Goal: Task Accomplishment & Management: Use online tool/utility

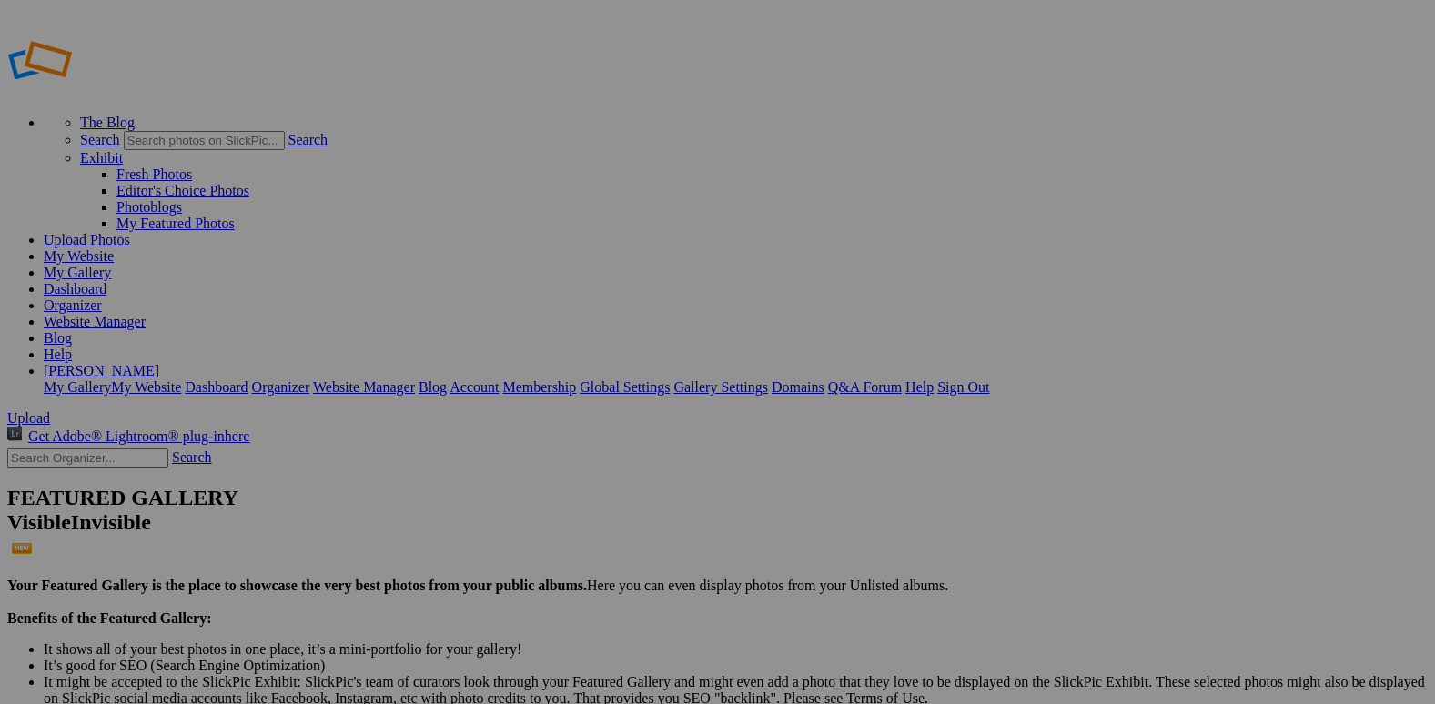
click at [102, 297] on link "Organizer" at bounding box center [73, 304] width 58 height 15
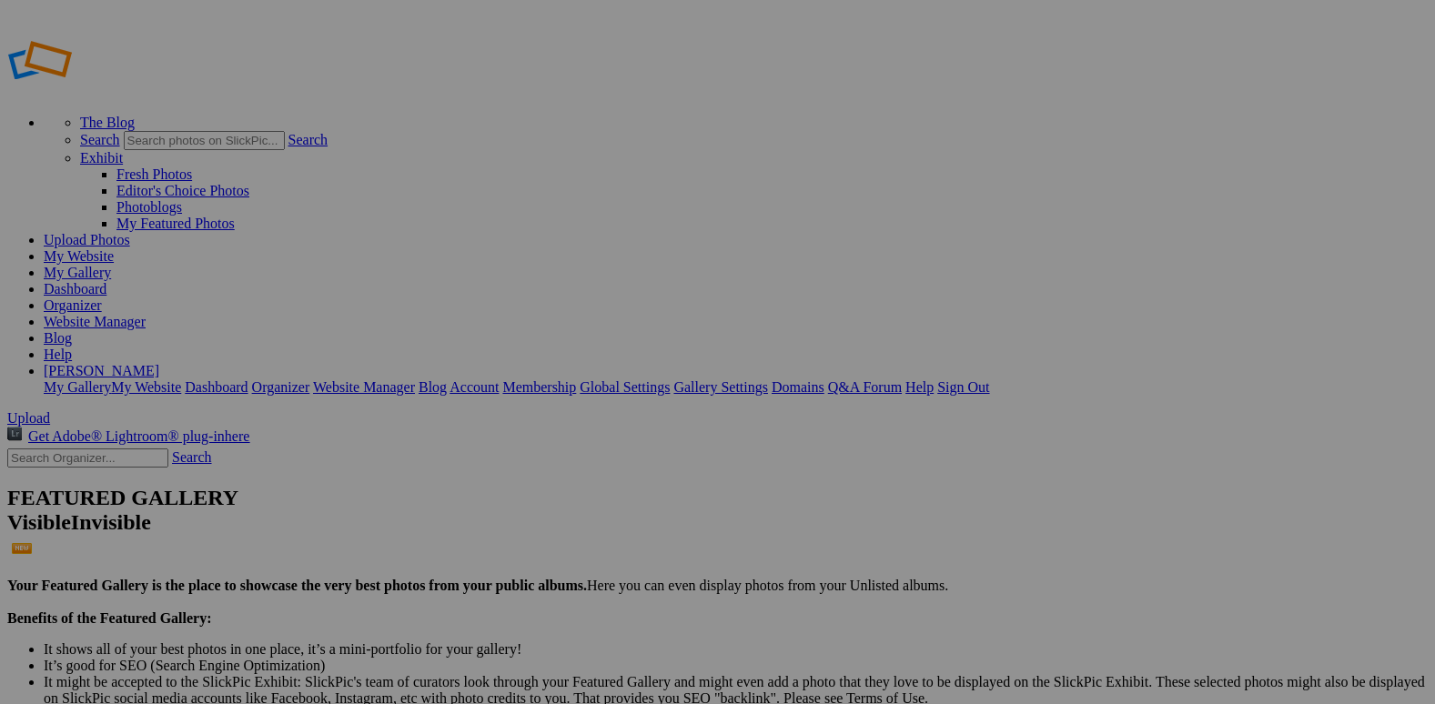
click at [551, 416] on span "Yes" at bounding box center [540, 422] width 21 height 15
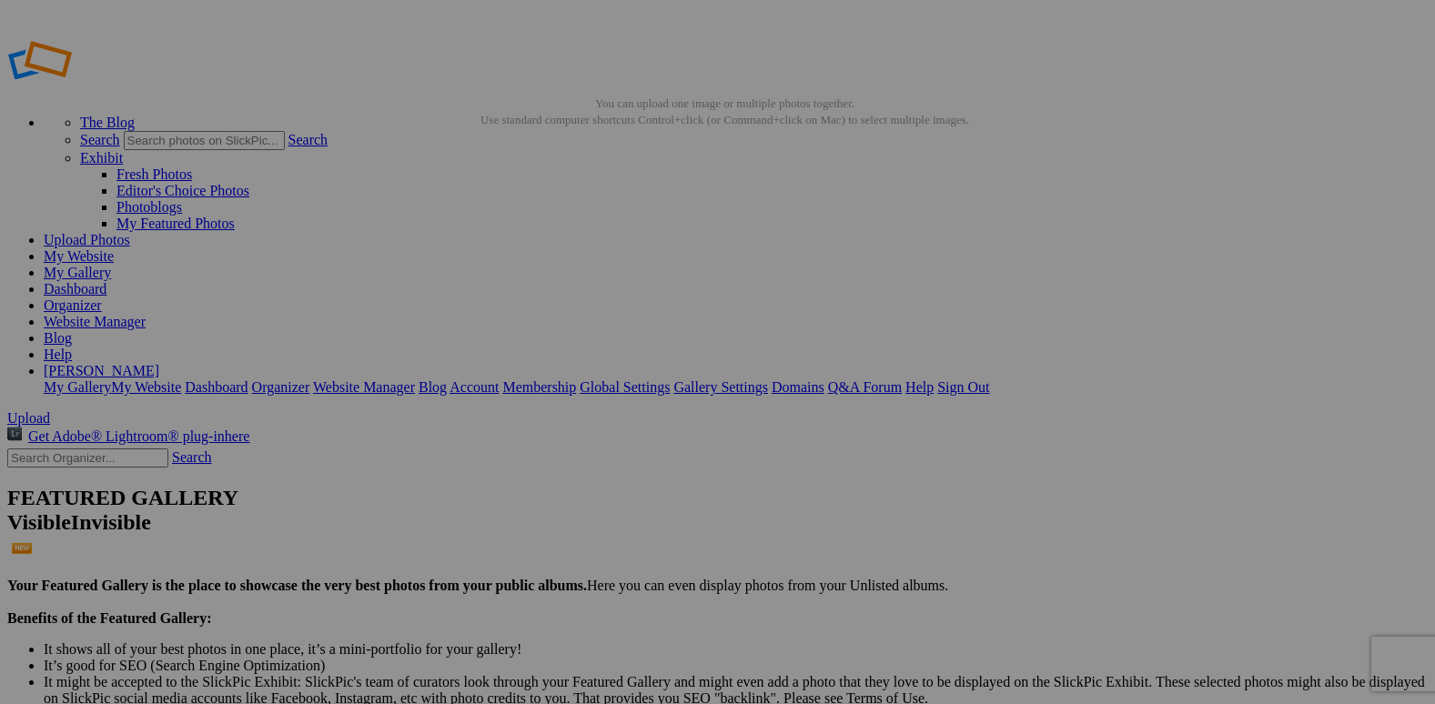
click at [597, 480] on span "Yes" at bounding box center [586, 487] width 21 height 15
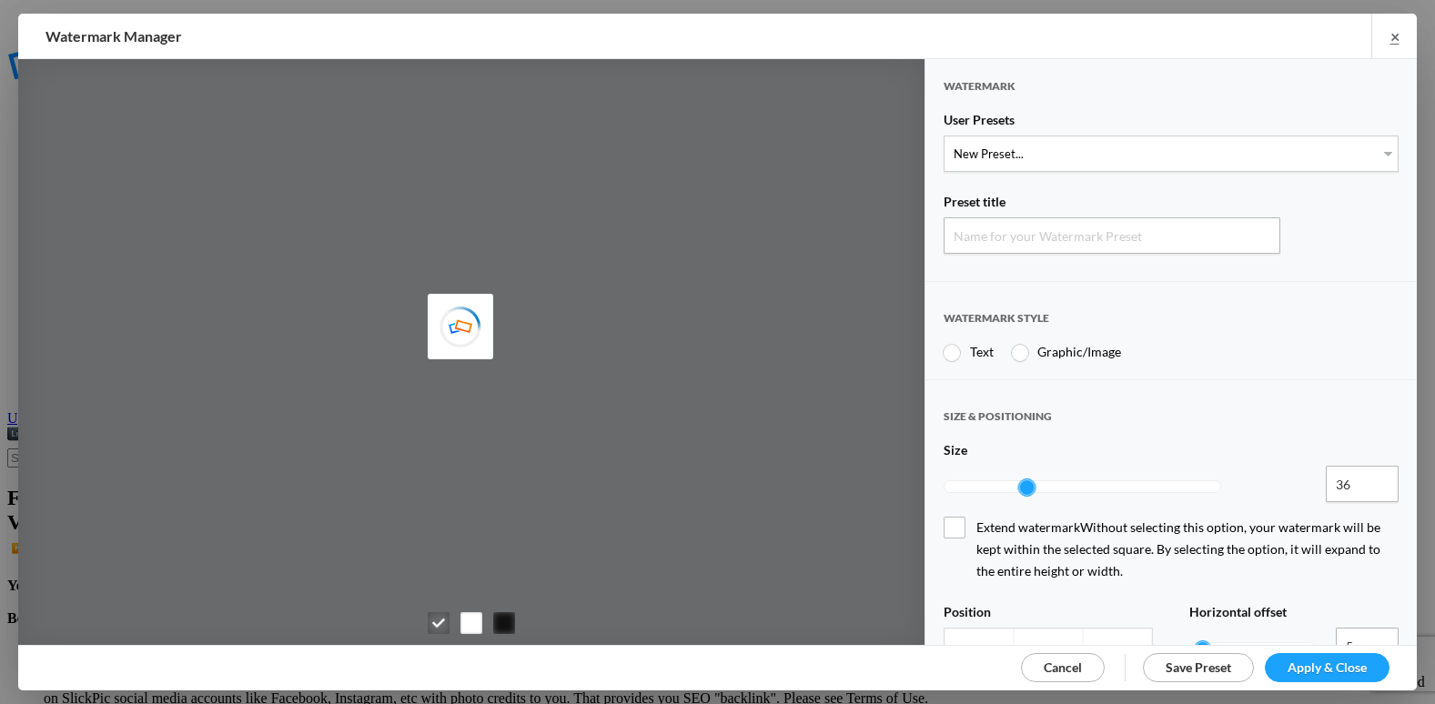
type input "Watermark-10/10/2025"
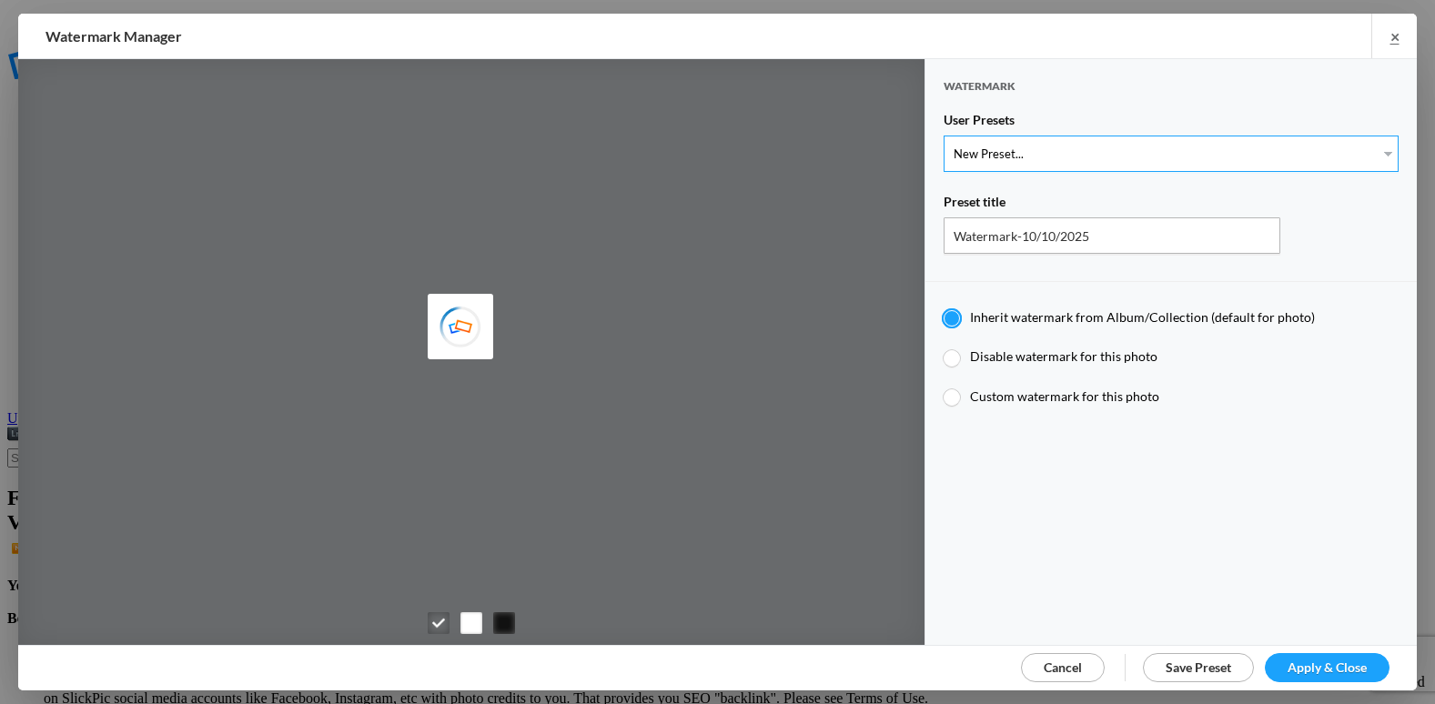
click at [1142, 153] on select "New Preset... @etergen_sports lower @etergen_sports2 PRINT WATERMARK LOWER" at bounding box center [1170, 154] width 455 height 36
select select "2: Object"
click at [943, 136] on select "New Preset... @etergen_sports lower @etergen_sports2 PRINT WATERMARK LOWER" at bounding box center [1170, 154] width 455 height 36
select select
type input "@etergen_sports2"
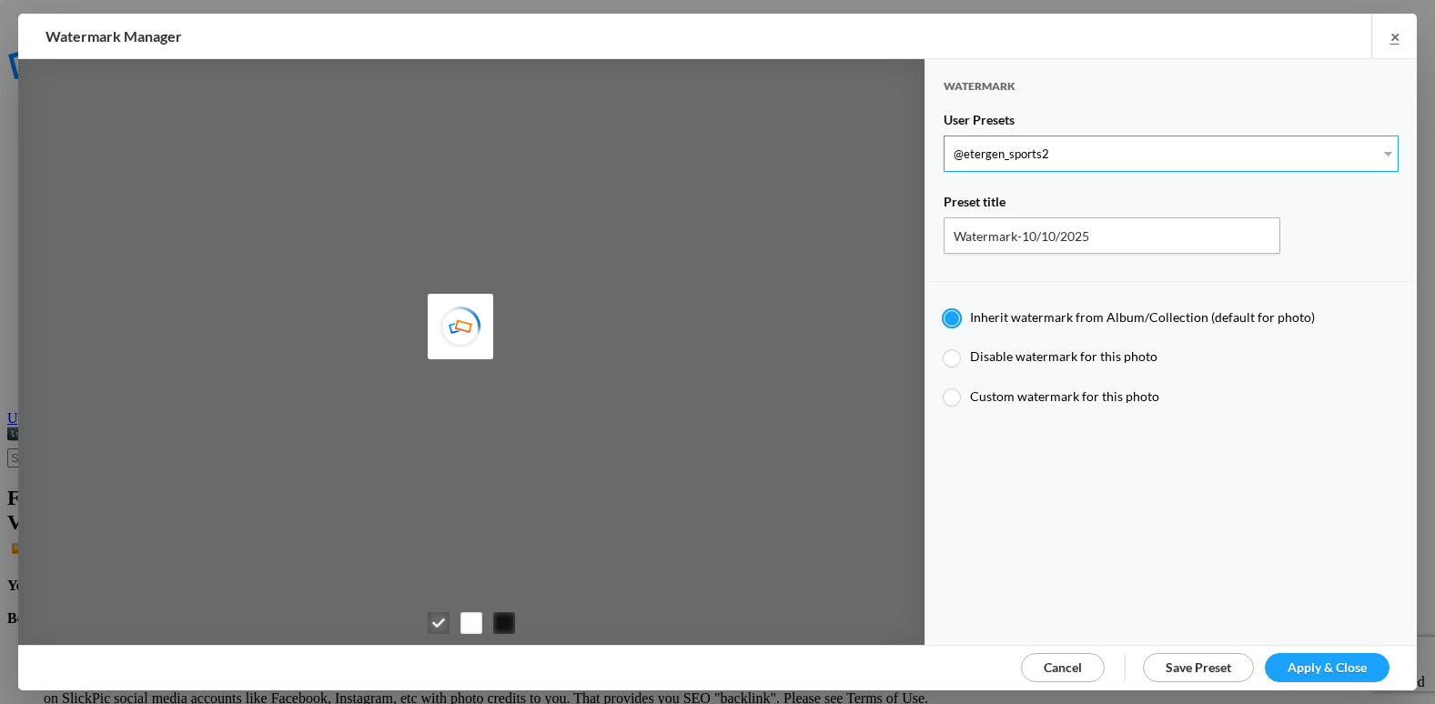
type input "@etergen_sports"
type input "0.5"
type input "128"
radio input "false"
type input "0"
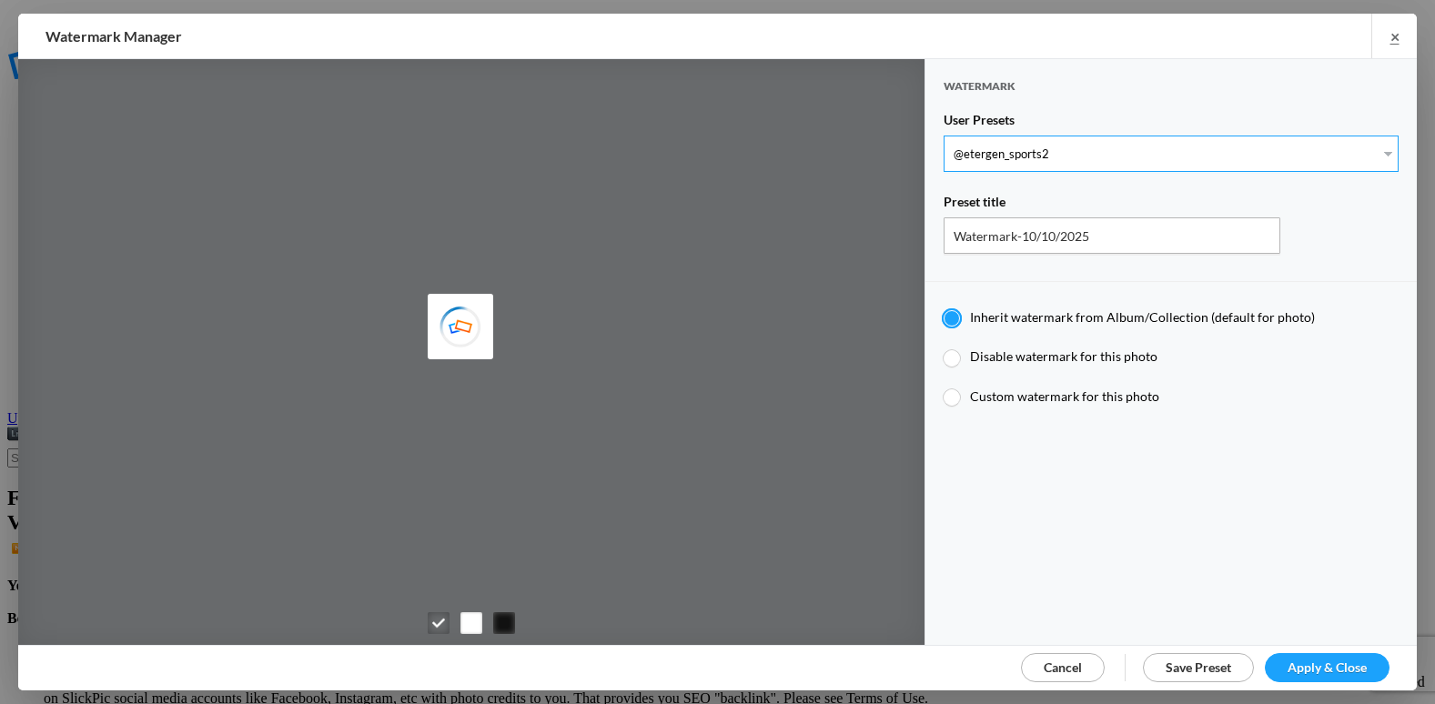
type input "20"
type input "@etergen_sports2"
type input "@etergen_sports"
type input "0.5"
type input "128"
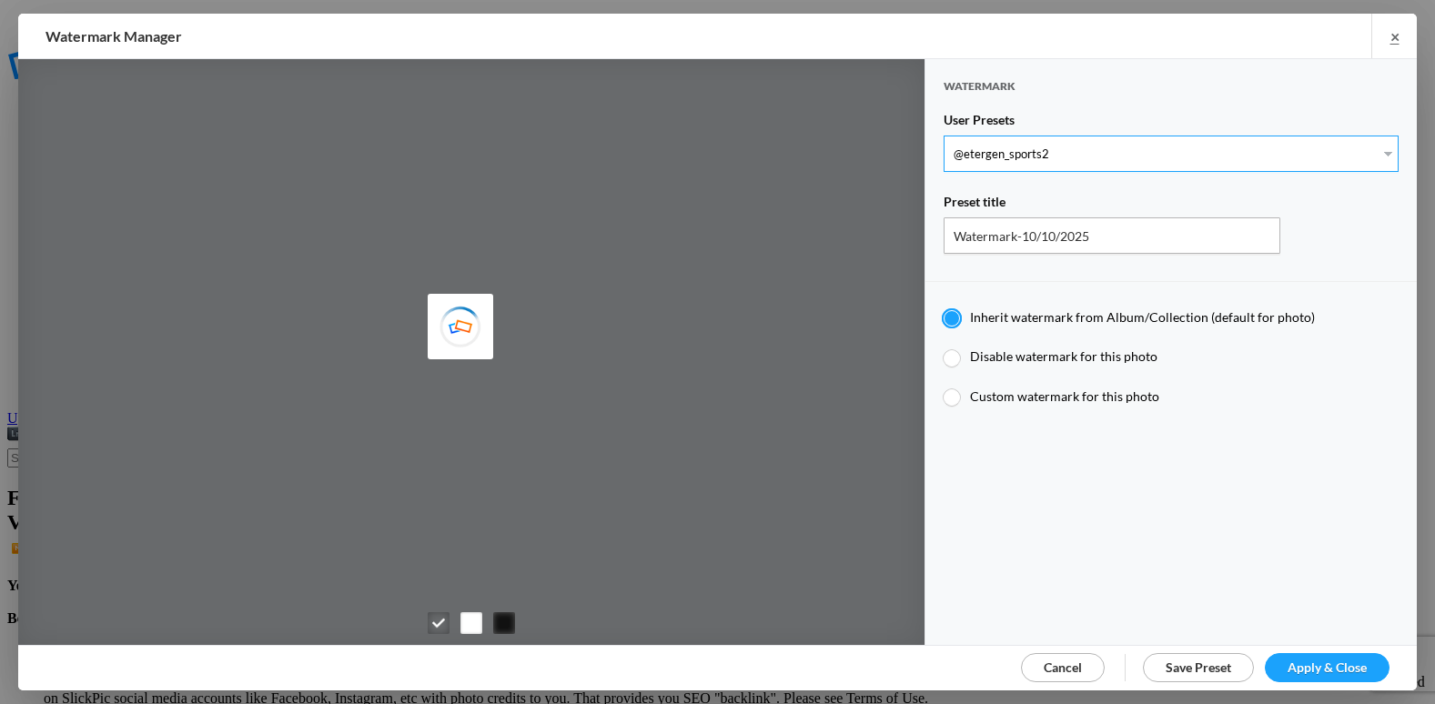
radio input "true"
type input "0"
type input "20"
radio input "false"
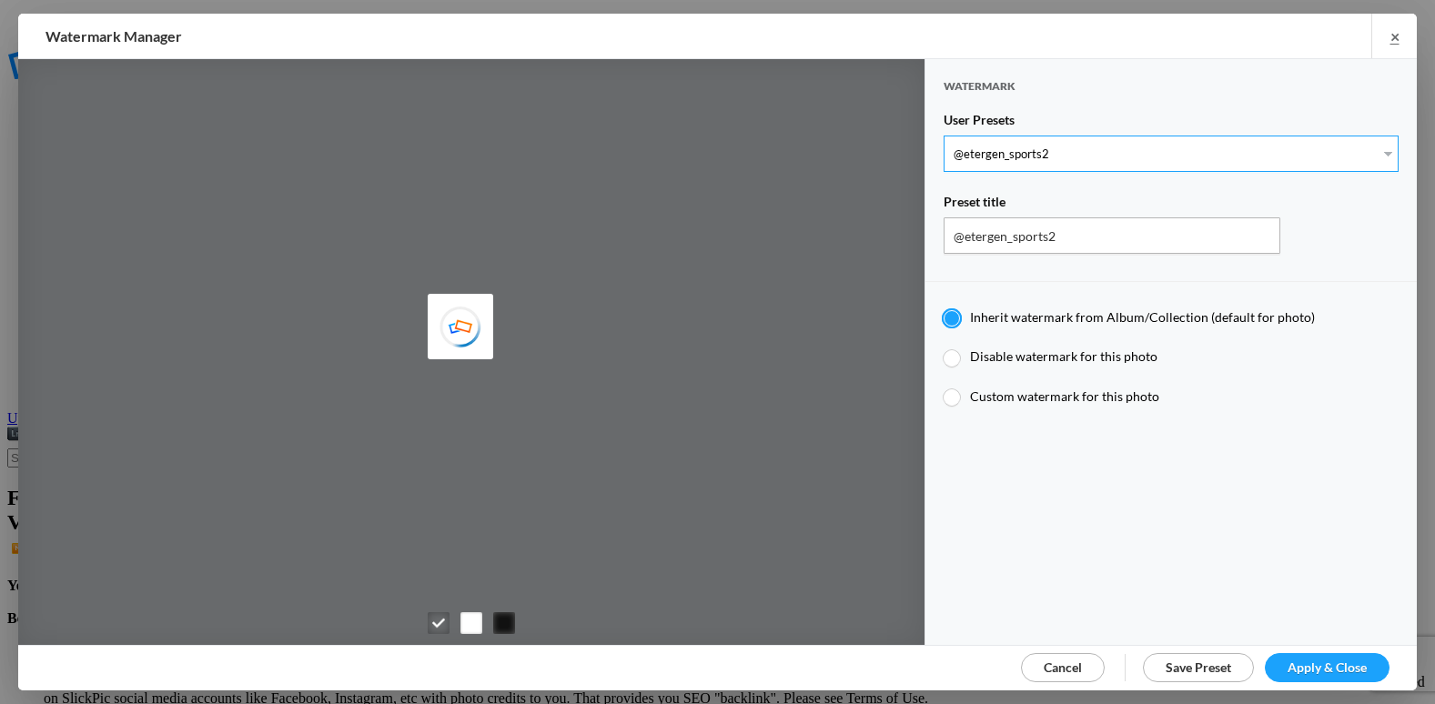
radio input "false"
radio input "true"
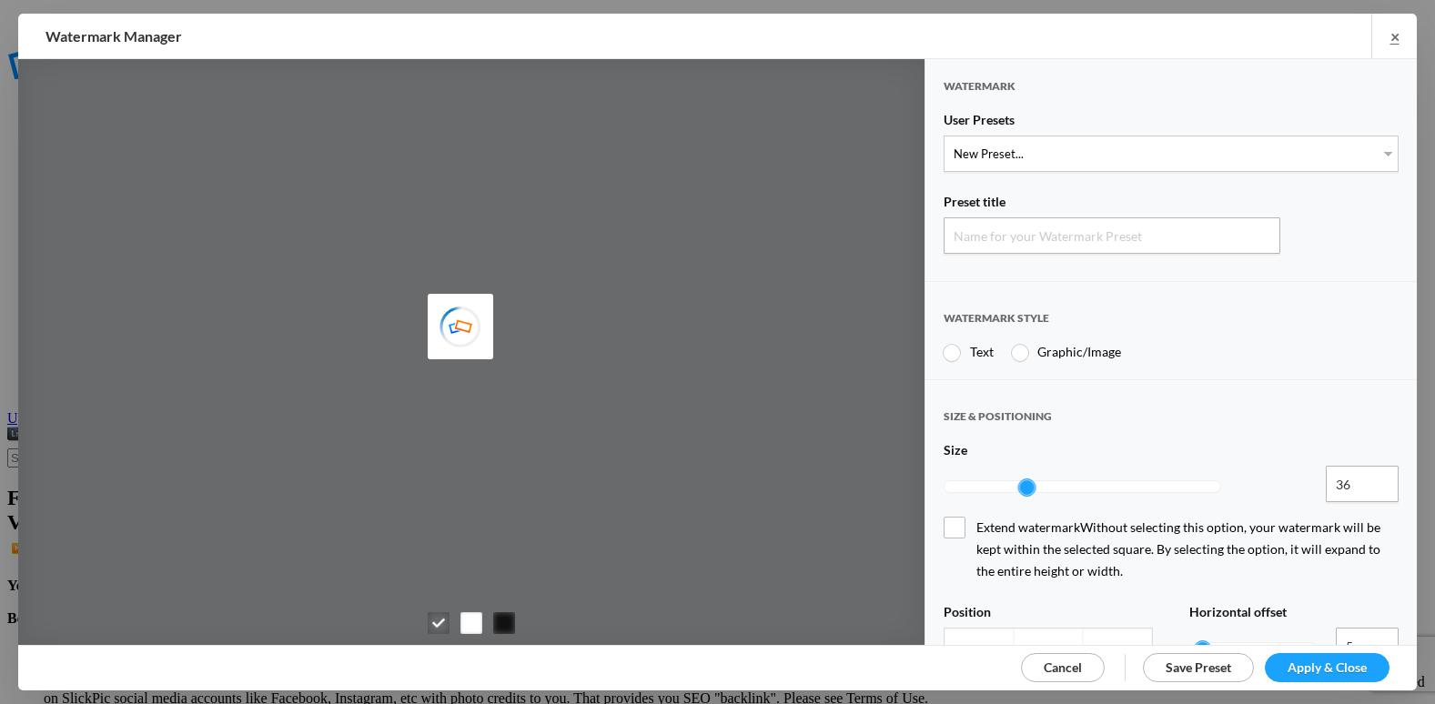
type input "Watermark-10/10/2025"
radio input "true"
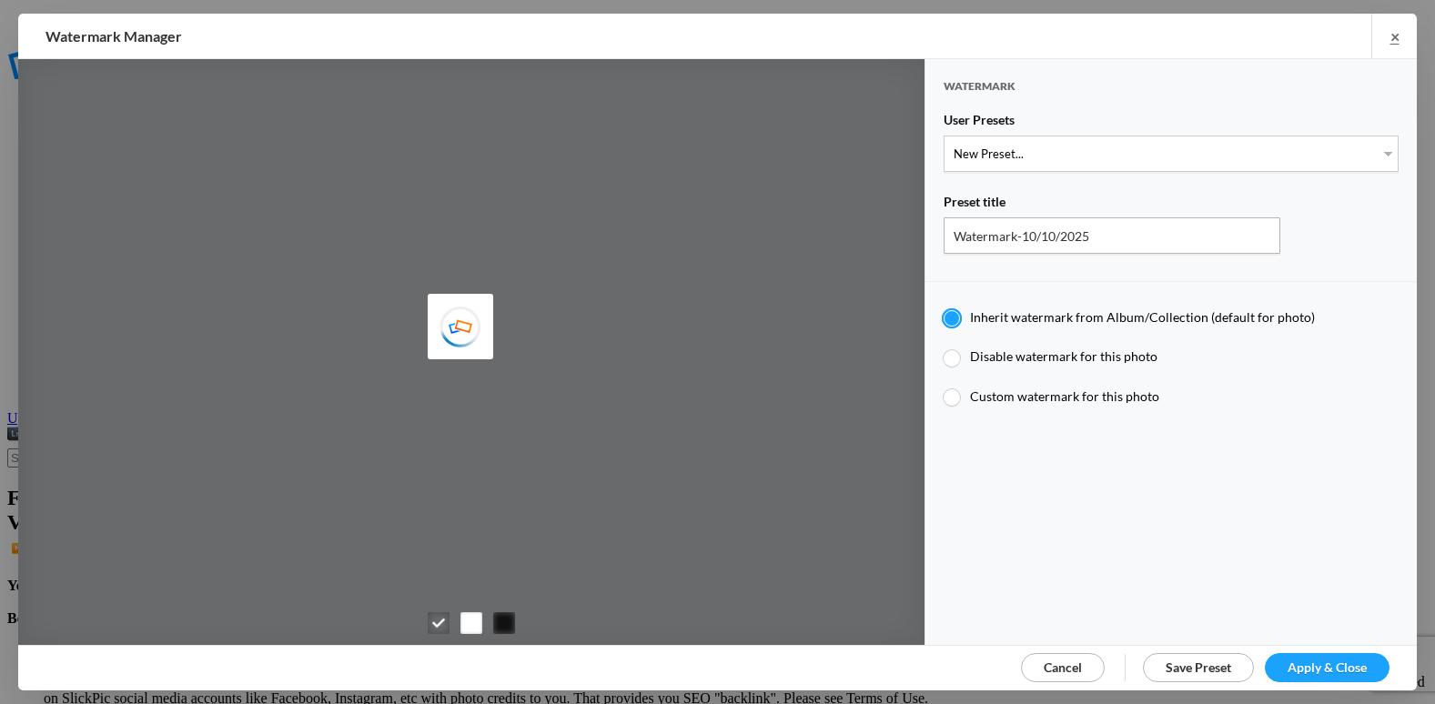
type input "etergensports"
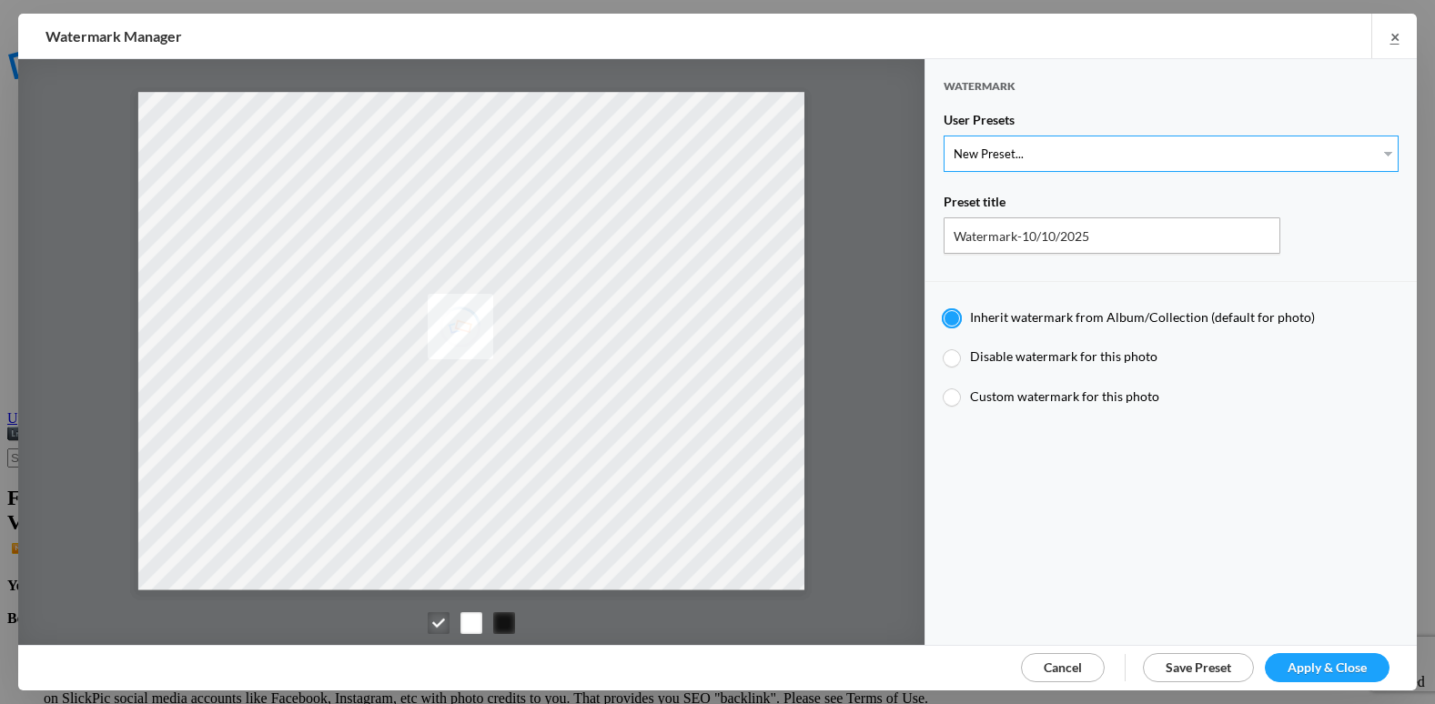
click at [1003, 159] on select "New Preset... @etergen_sports lower @etergen_sports2 PRINT WATERMARK LOWER" at bounding box center [1170, 154] width 455 height 36
select select "2: Object"
click at [943, 136] on select "New Preset... @etergen_sports lower @etergen_sports2 PRINT WATERMARK LOWER" at bounding box center [1170, 154] width 455 height 36
type input "@etergen_sports2"
type input "@etergen_sports"
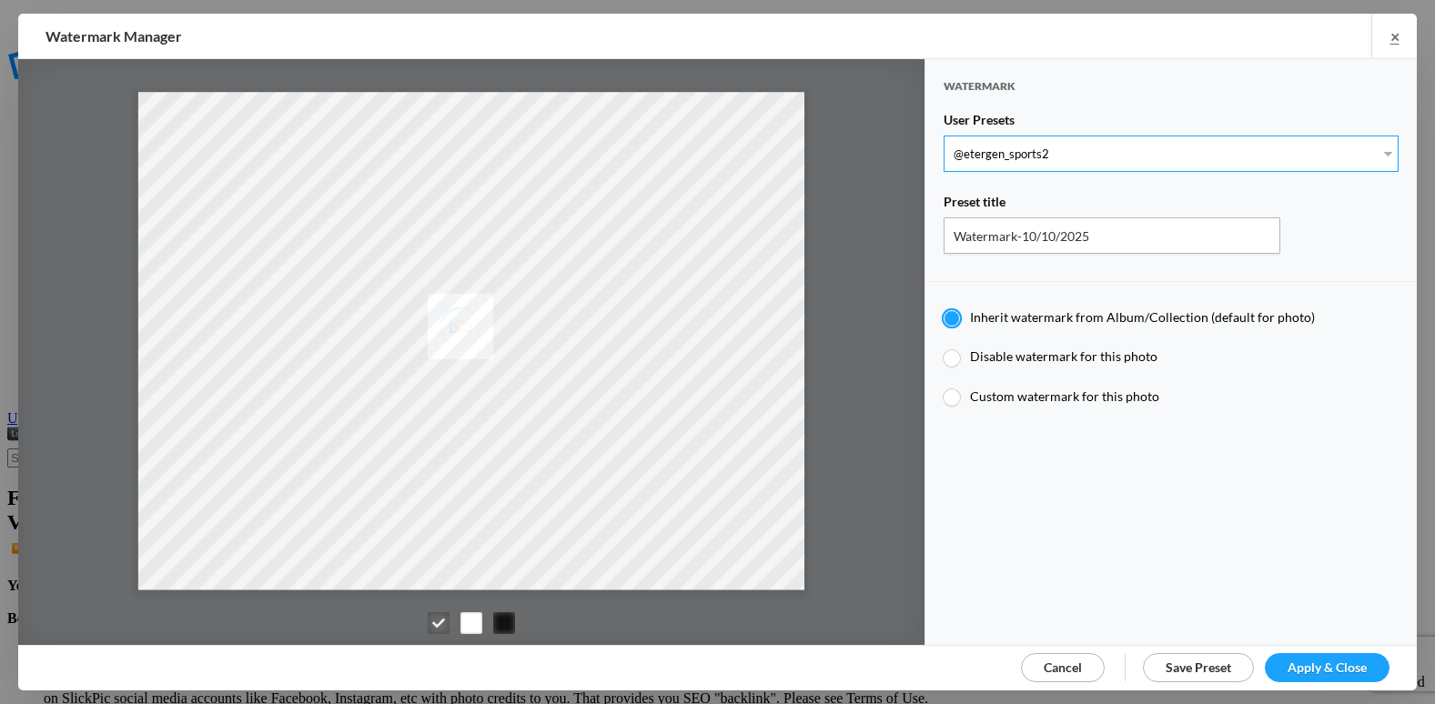
type input "0.5"
type input "128"
radio input "true"
type input "0"
type input "20"
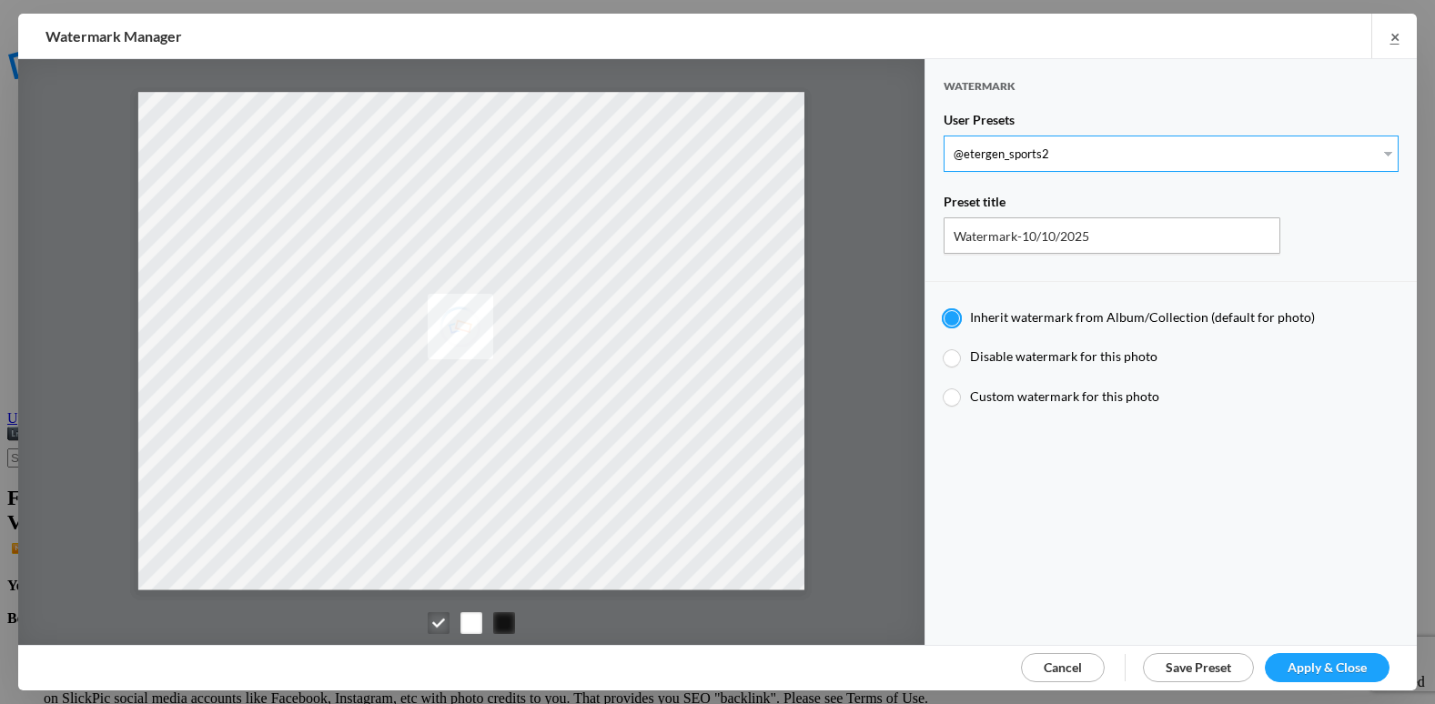
radio input "false"
radio input "true"
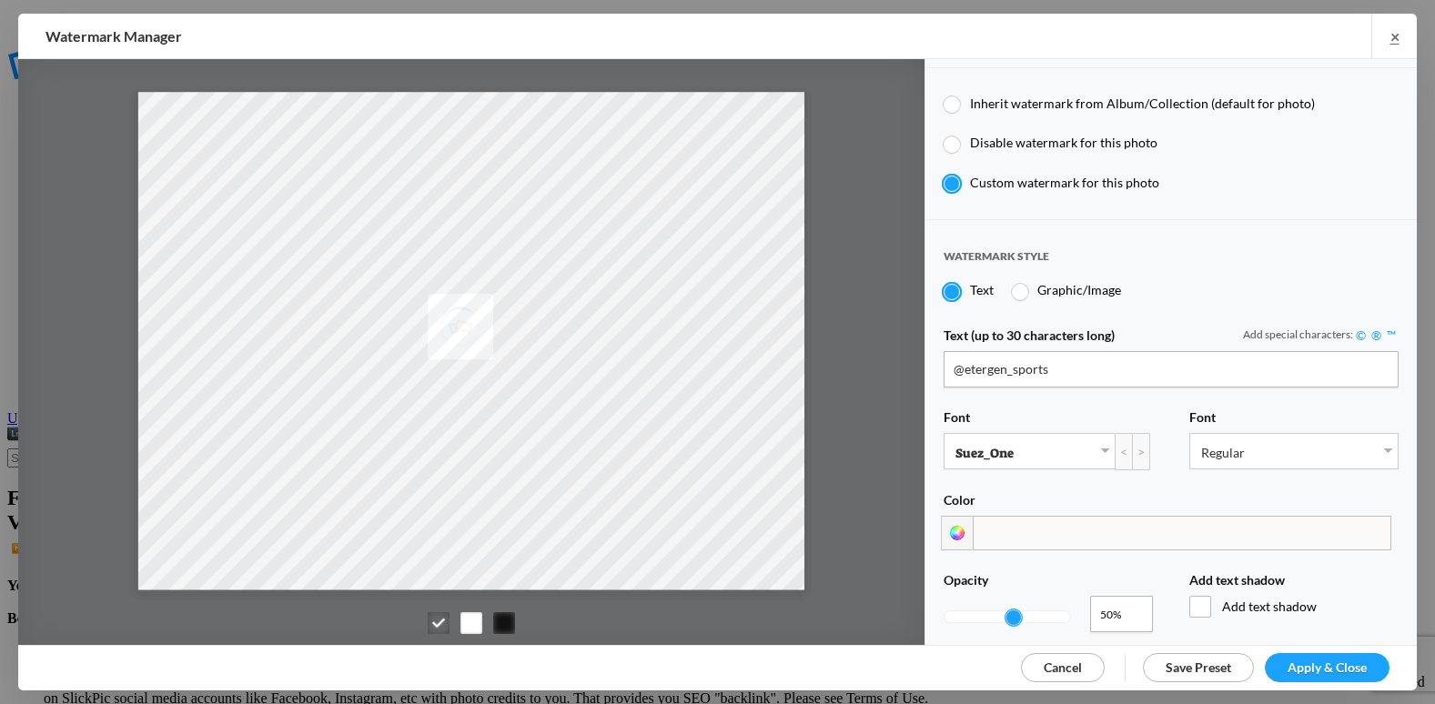
scroll to position [364, 0]
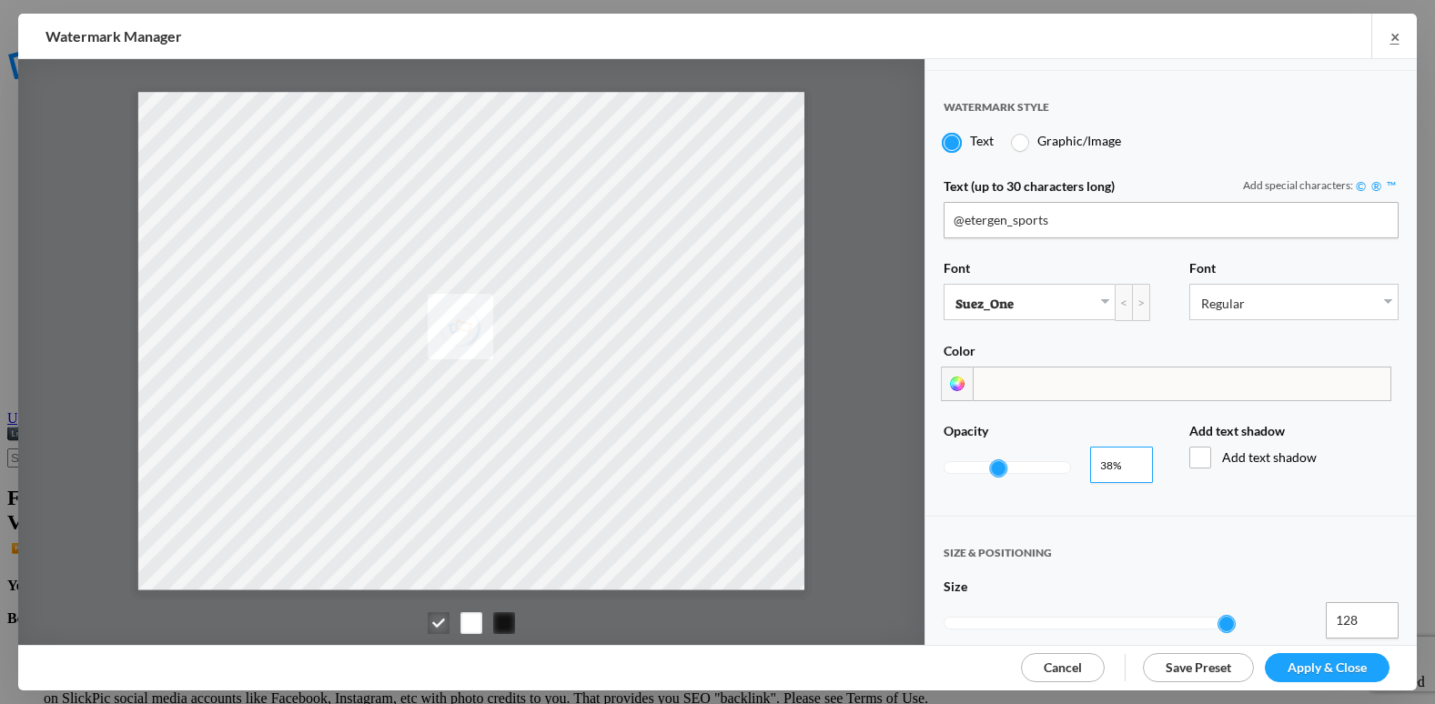
click at [1130, 458] on input "0.37" at bounding box center [1121, 465] width 63 height 36
click at [1130, 458] on input "0.36" at bounding box center [1121, 465] width 63 height 36
click at [1130, 458] on input "0.35" at bounding box center [1121, 465] width 63 height 36
click at [1130, 458] on input "0.34" at bounding box center [1121, 465] width 63 height 36
click at [1130, 458] on input "0.33" at bounding box center [1121, 465] width 63 height 36
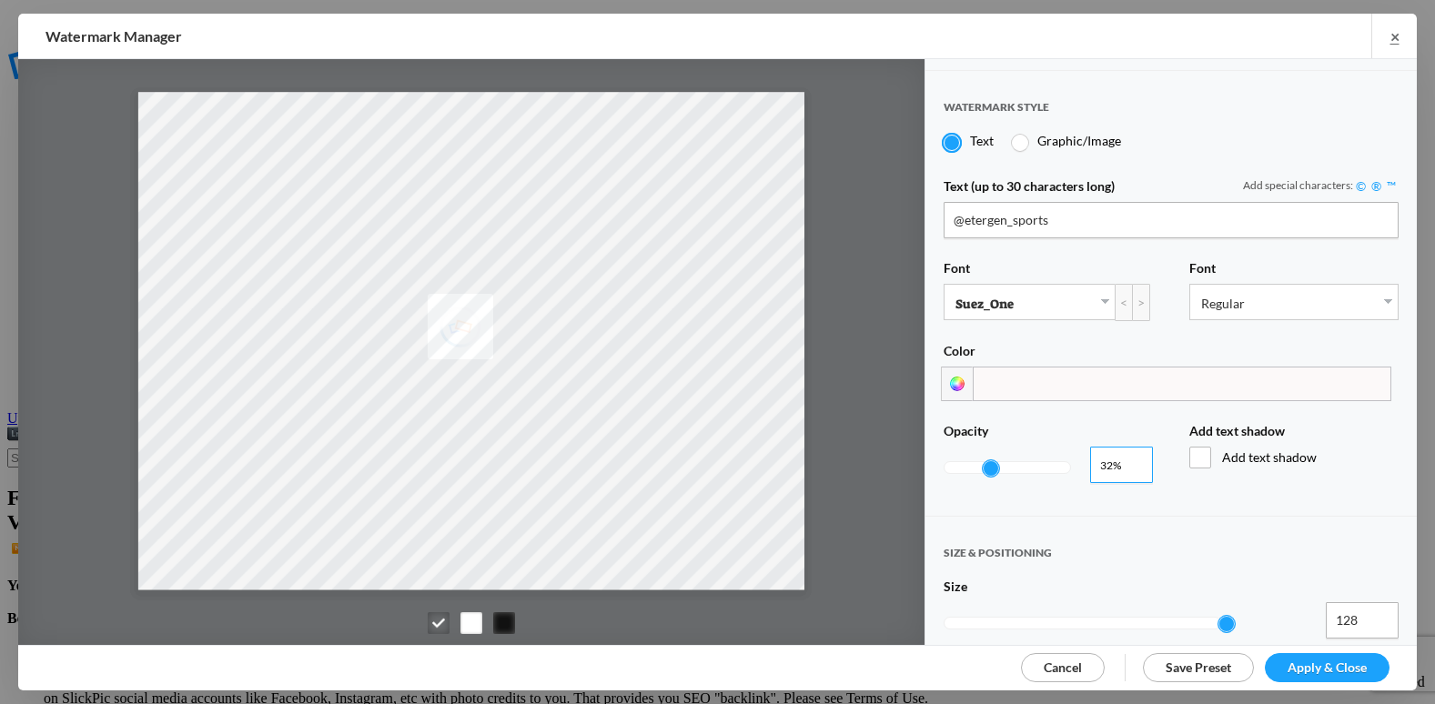
click at [1130, 458] on input "0.32" at bounding box center [1121, 465] width 63 height 36
click at [1130, 458] on input "0.31" at bounding box center [1121, 465] width 63 height 36
type input "0.3"
click at [1130, 458] on input "0.3" at bounding box center [1121, 465] width 63 height 36
click at [1338, 660] on span "Apply & Close" at bounding box center [1326, 667] width 79 height 15
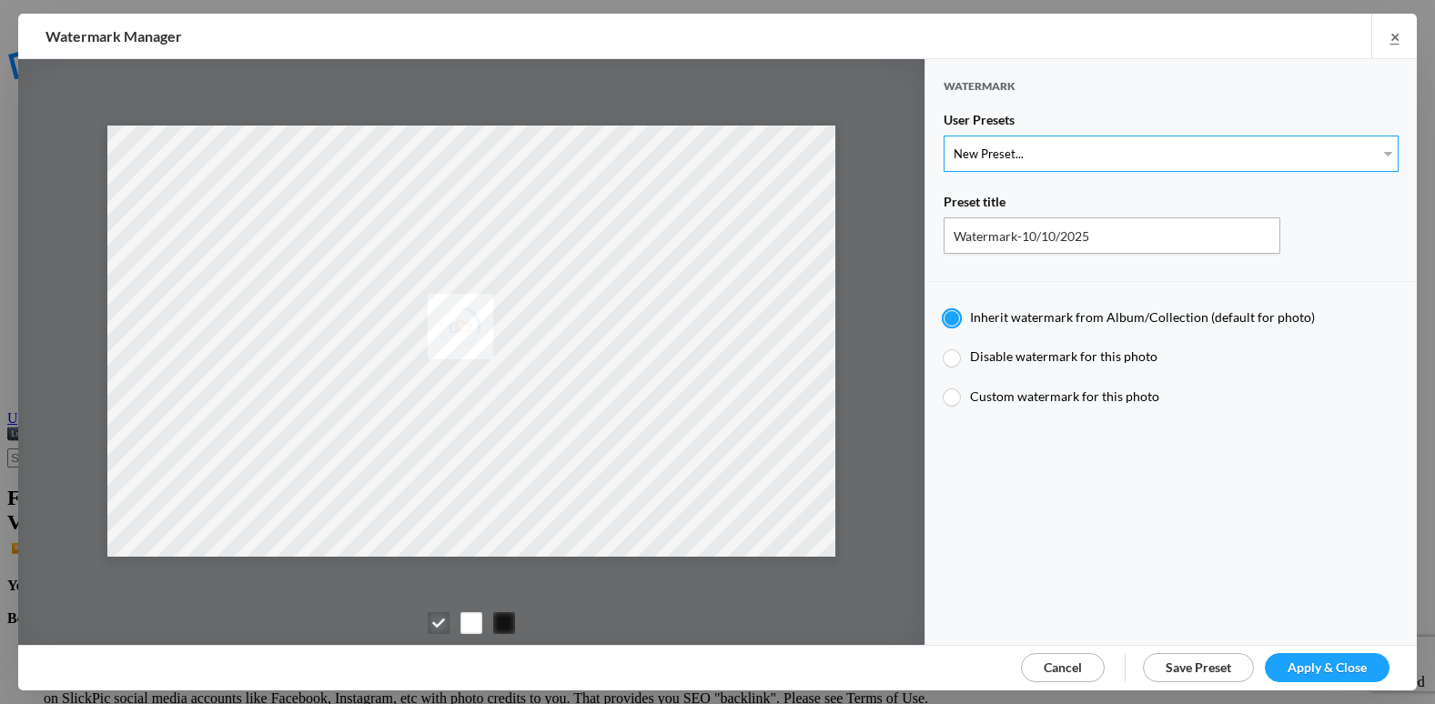
click at [1089, 155] on select "New Preset... @etergen_sports lower @etergen_sports2 PRINT WATERMARK LOWER" at bounding box center [1170, 154] width 455 height 36
select select "2: Object"
click at [943, 136] on select "New Preset... @etergen_sports lower @etergen_sports2 PRINT WATERMARK LOWER" at bounding box center [1170, 154] width 455 height 36
type input "@etergen_sports2"
radio input "false"
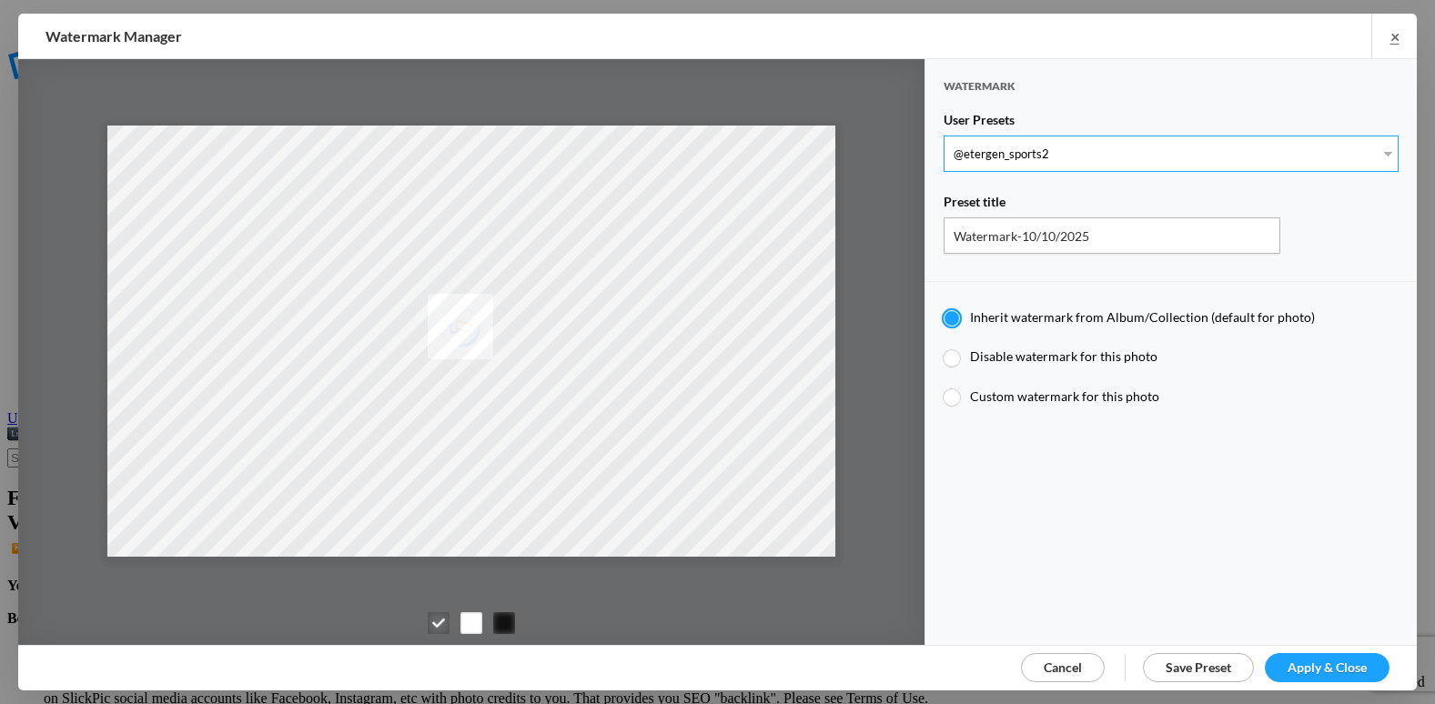
radio input "true"
type input "@etergen_sports"
type input "0.5"
type input "128"
radio input "true"
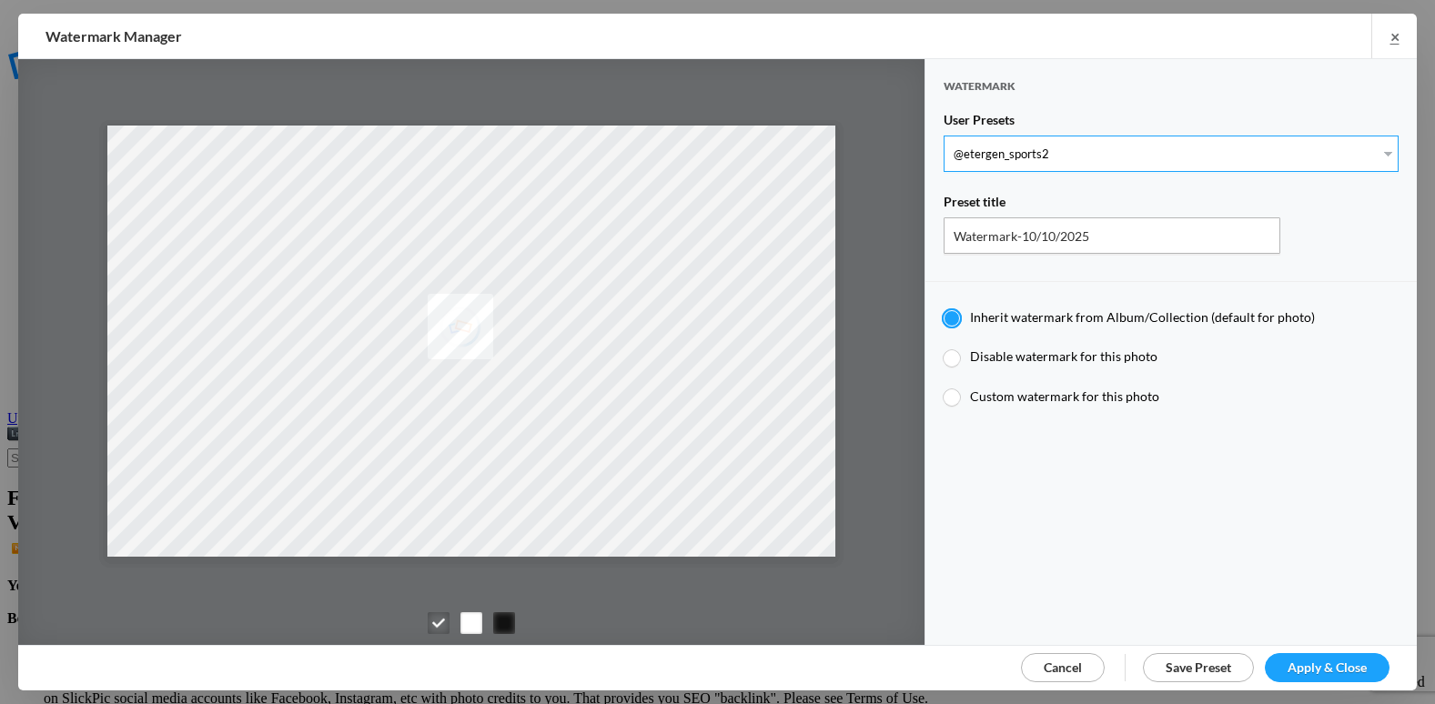
type input "0"
type input "20"
radio input "false"
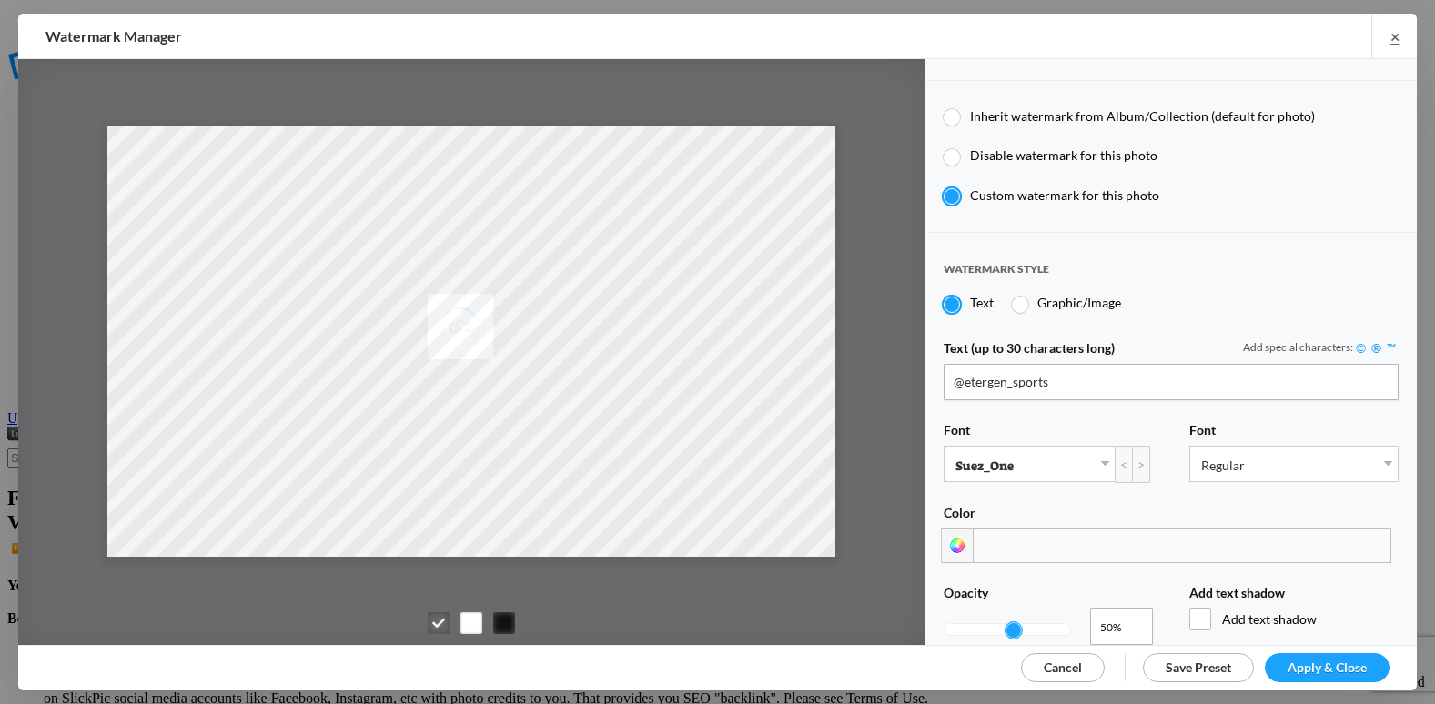
scroll to position [273, 0]
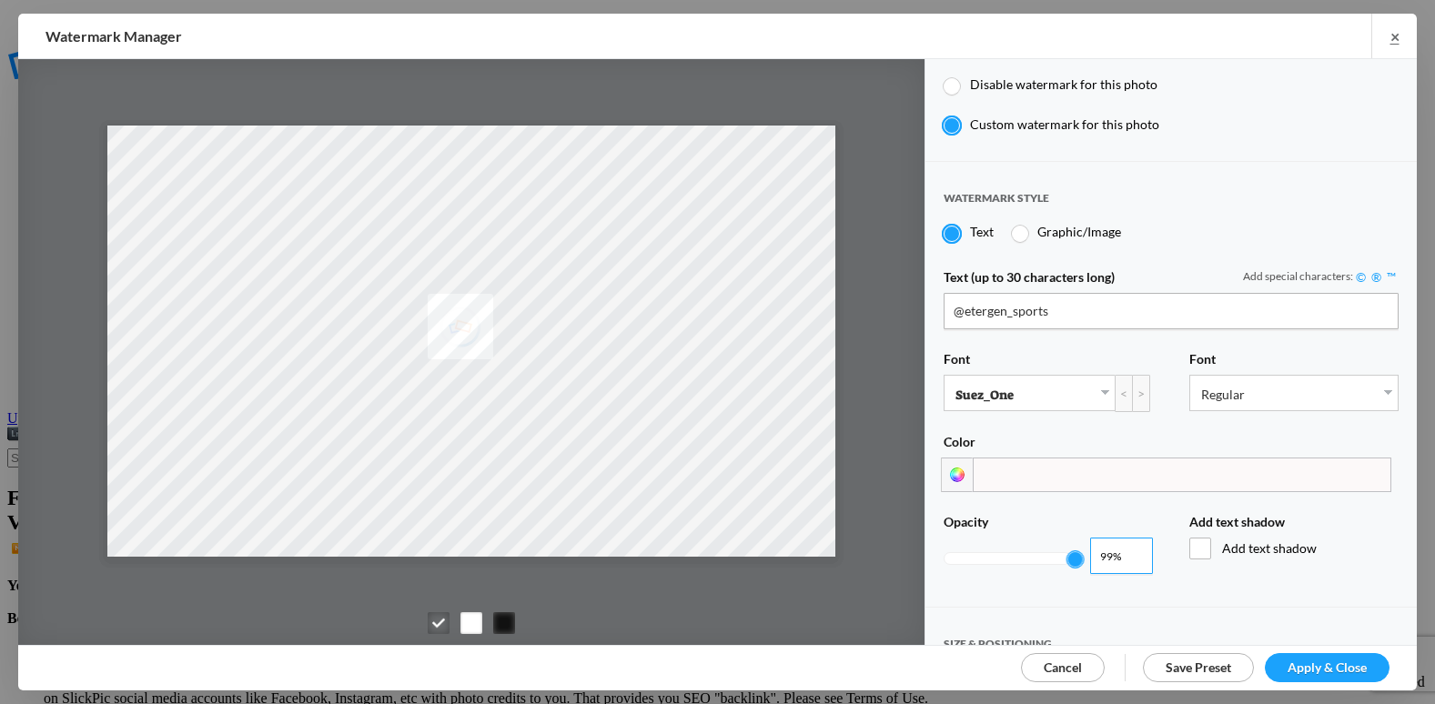
type input "1"
click at [1130, 546] on input "1" at bounding box center [1121, 556] width 63 height 36
click at [1330, 663] on span "Apply & Close" at bounding box center [1326, 667] width 79 height 15
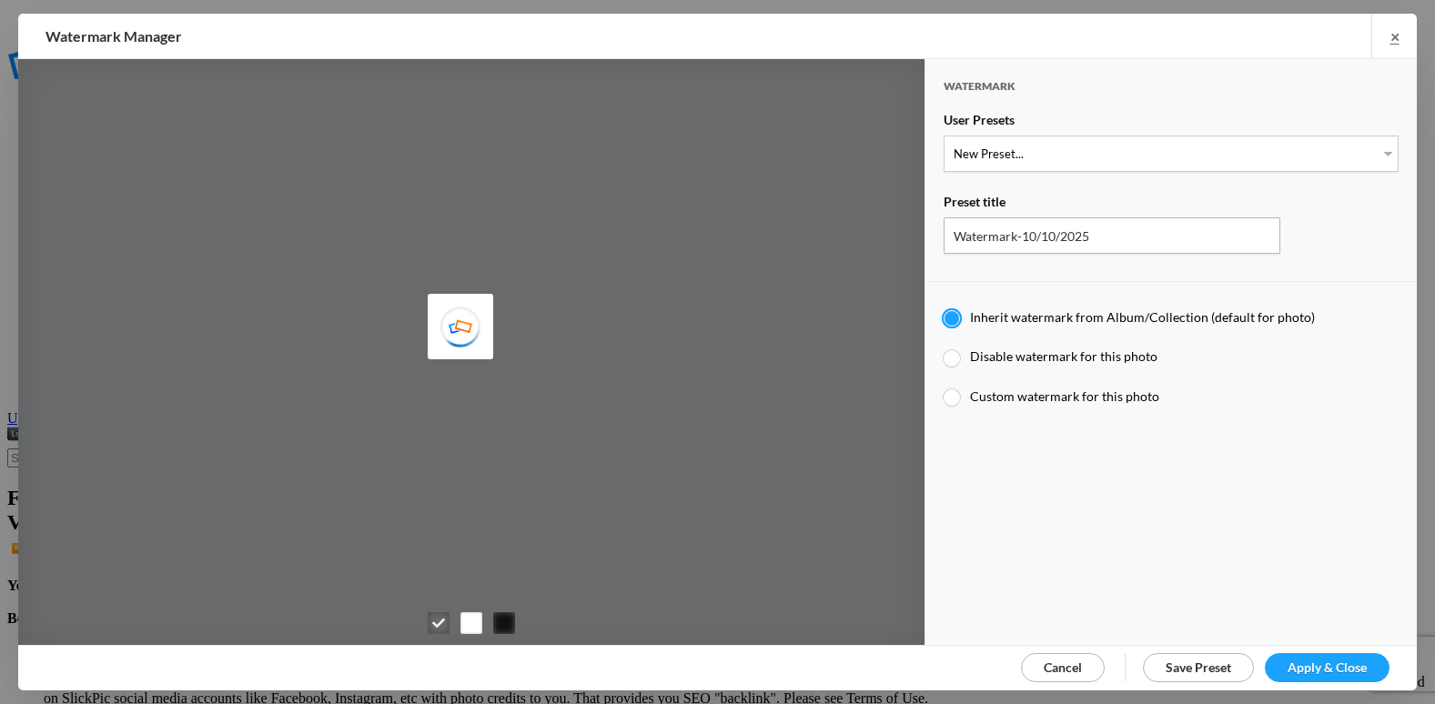
type input "etergensports"
click at [1118, 153] on select "New Preset... @etergen_sports lower @etergen_sports2 PRINT WATERMARK LOWER" at bounding box center [1170, 154] width 455 height 36
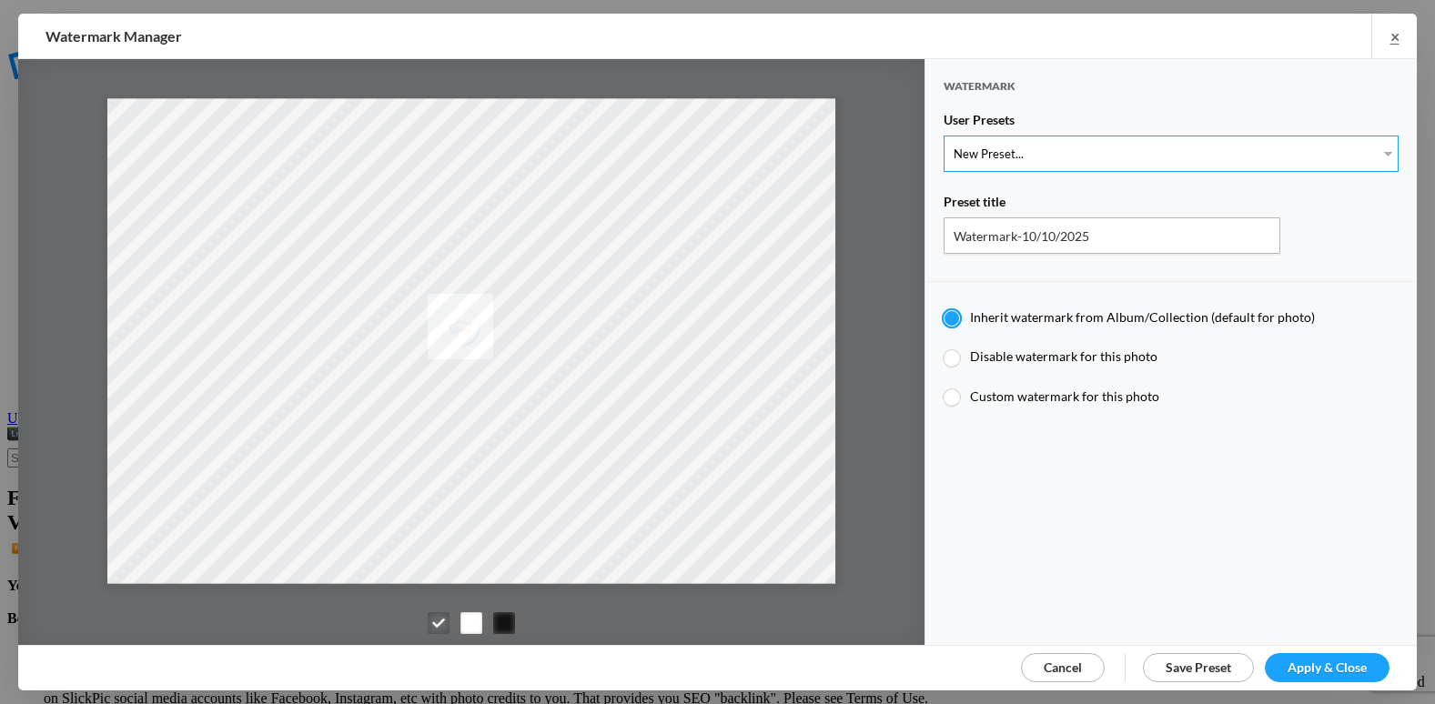
select select "2: Object"
click at [943, 136] on select "New Preset... @etergen_sports lower @etergen_sports2 PRINT WATERMARK LOWER" at bounding box center [1170, 154] width 455 height 36
type input "@etergen_sports2"
radio input "false"
radio input "true"
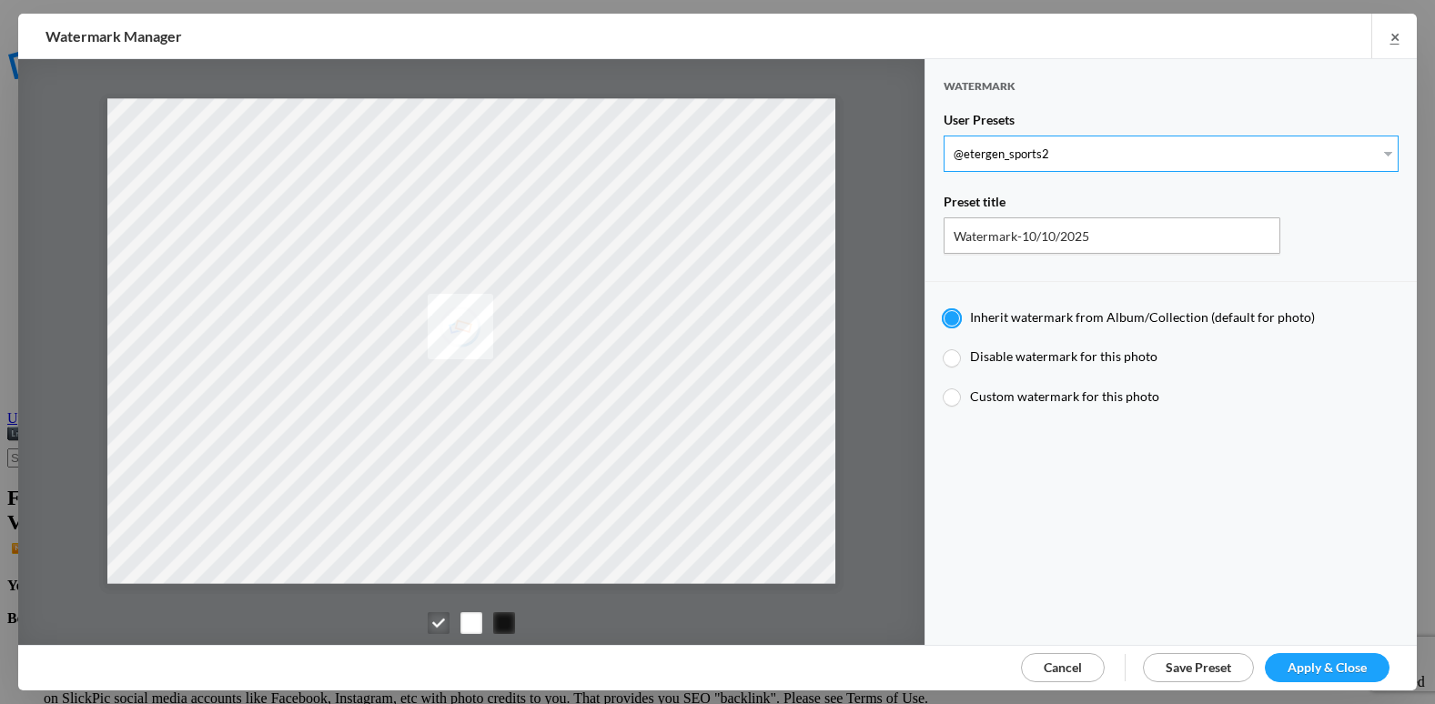
type input "@etergen_sports"
type input "0.5"
type input "128"
radio input "true"
type input "0"
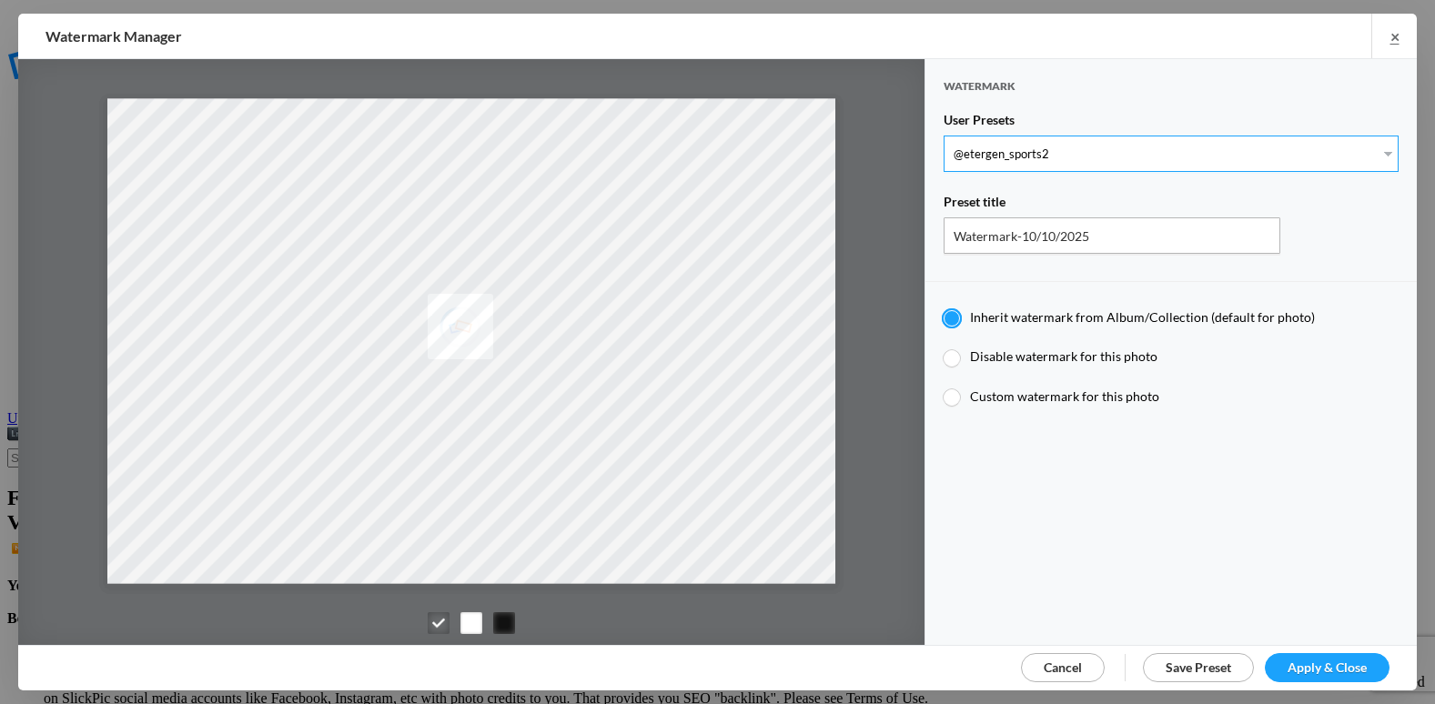
type input "20"
radio input "false"
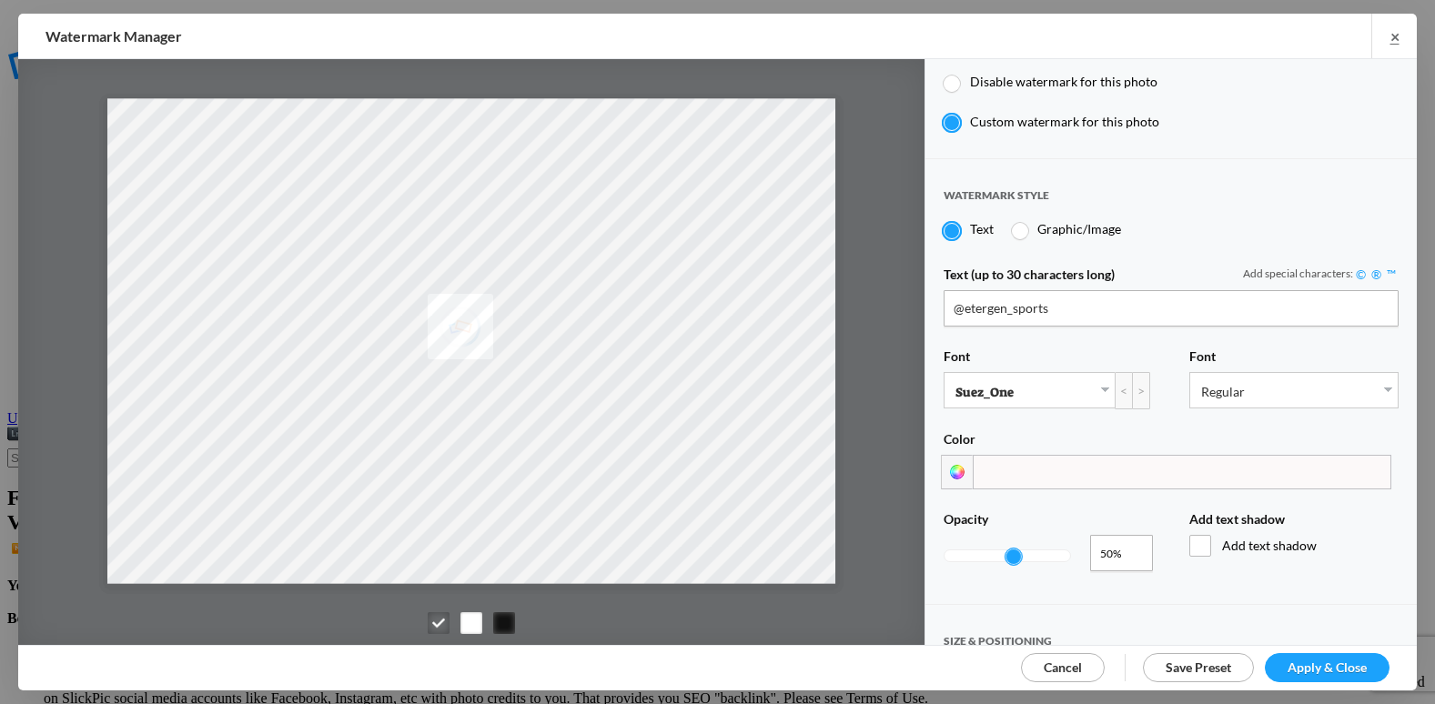
scroll to position [364, 0]
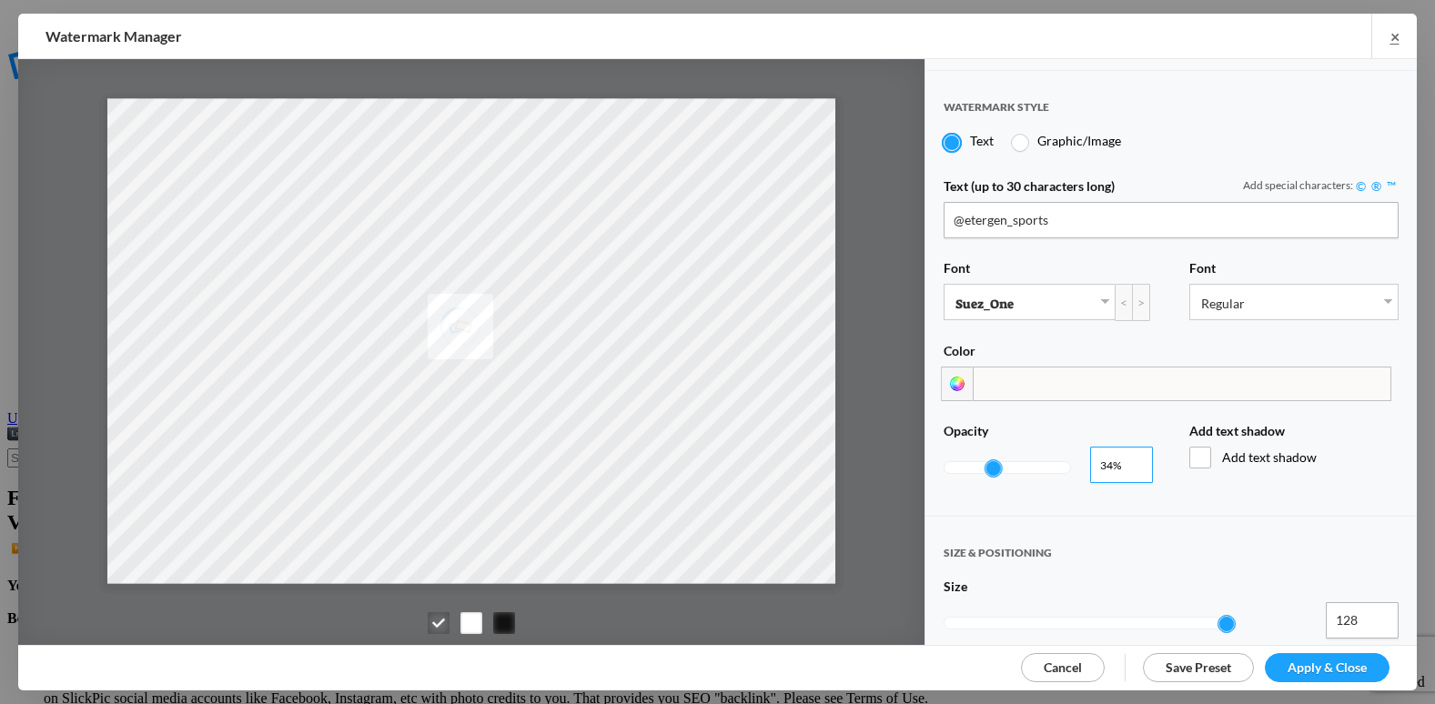
type input "0.3"
click at [1128, 458] on input "0.3" at bounding box center [1121, 465] width 63 height 36
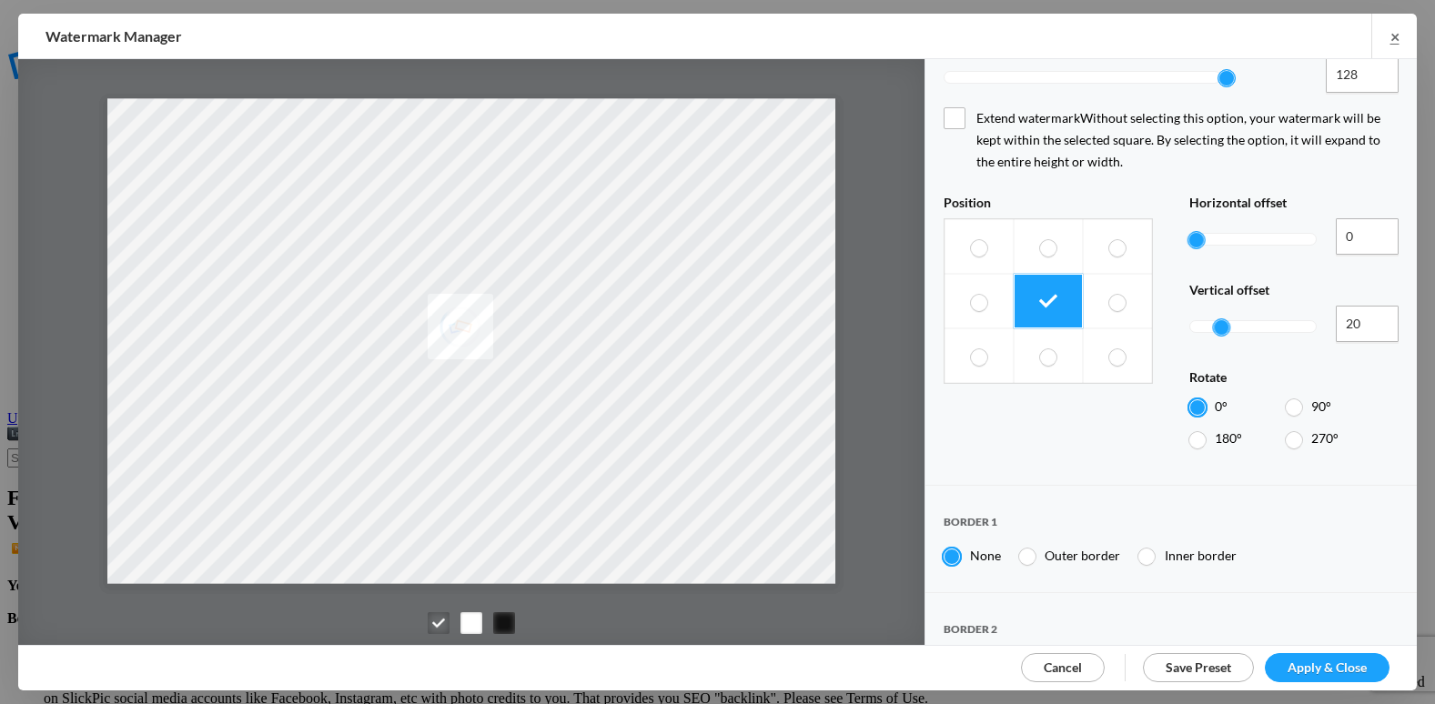
scroll to position [1001, 0]
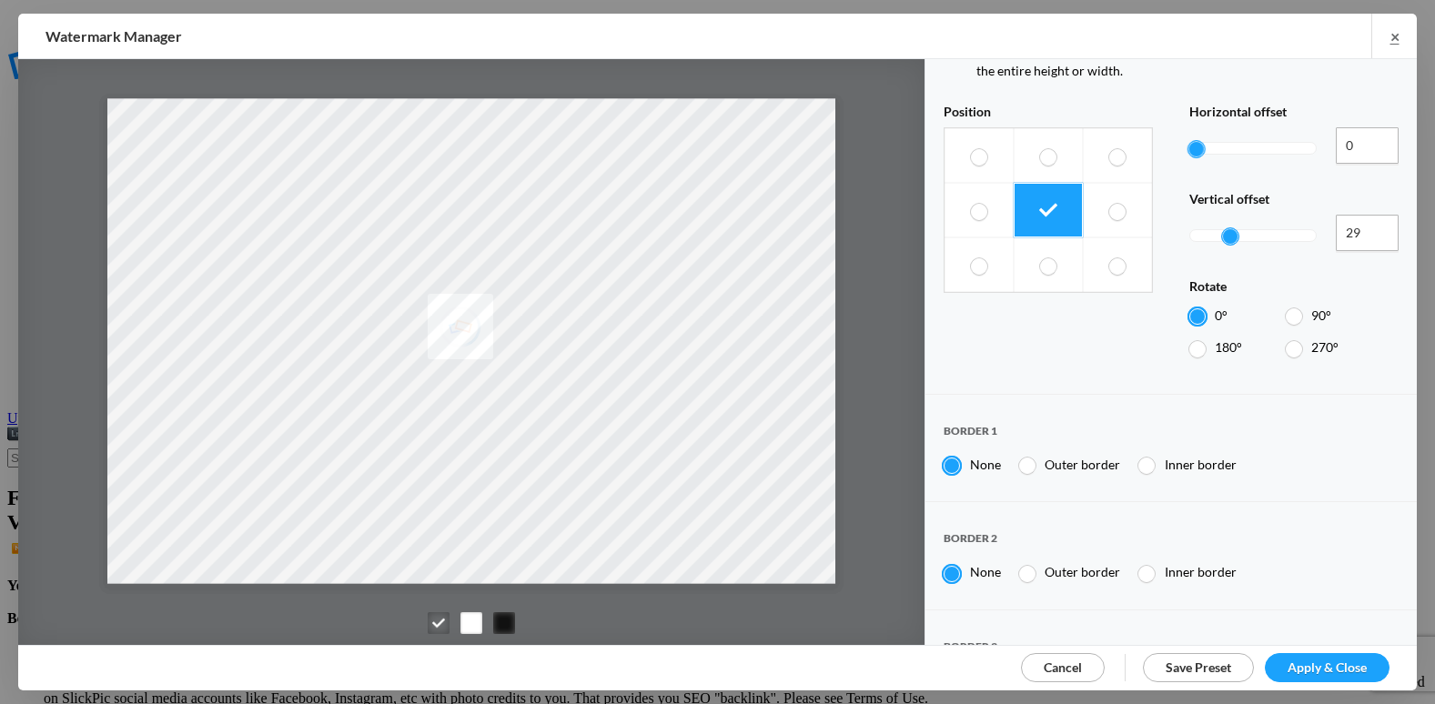
drag, startPoint x: 1212, startPoint y: 170, endPoint x: 1223, endPoint y: 175, distance: 11.8
click at [1223, 215] on div at bounding box center [1252, 236] width 127 height 42
drag, startPoint x: 1226, startPoint y: 177, endPoint x: 1237, endPoint y: 184, distance: 12.6
click at [1237, 184] on div "Horizontal offset 0 0% Vertical offset 29 2,900% Rotate 0° 90° 180° 270°" at bounding box center [1293, 235] width 209 height 263
drag, startPoint x: 1237, startPoint y: 184, endPoint x: 1241, endPoint y: 166, distance: 17.7
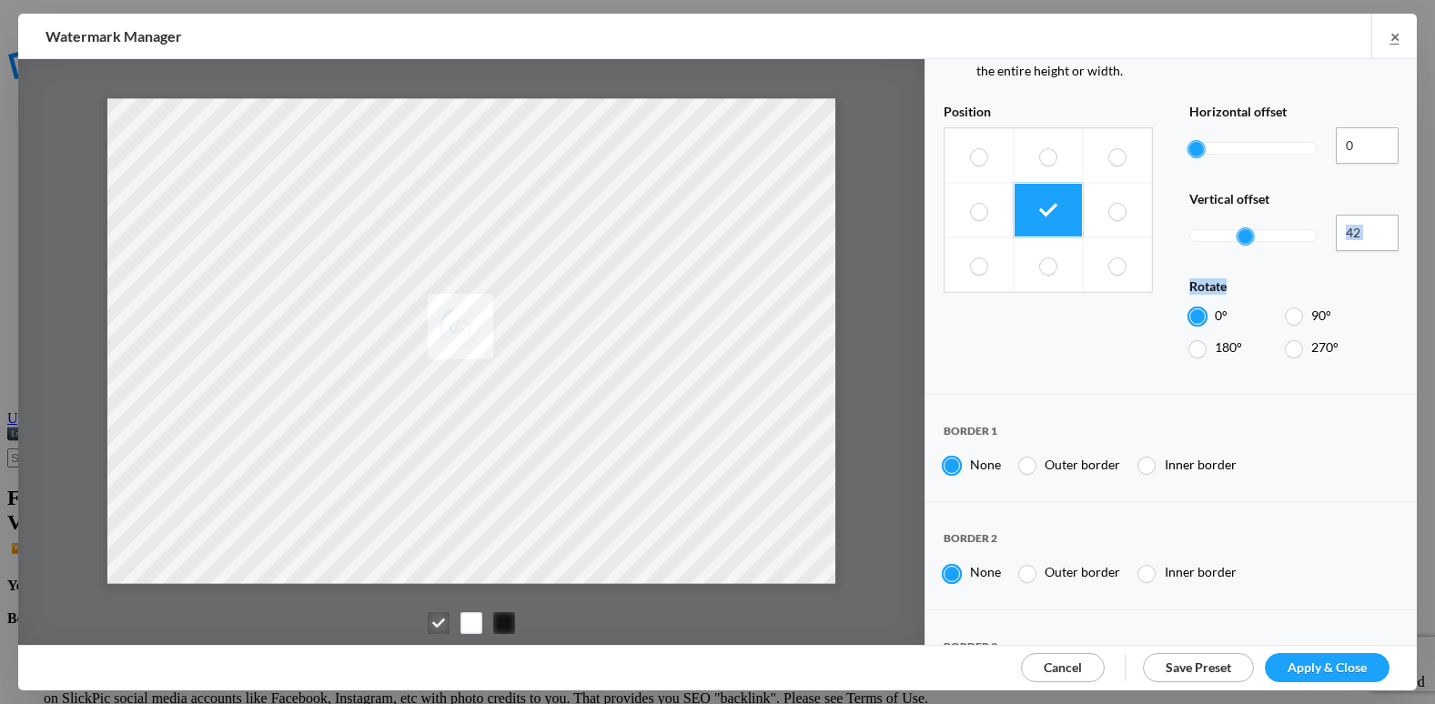
click at [1241, 228] on div at bounding box center [1245, 236] width 16 height 16
drag, startPoint x: 1243, startPoint y: 166, endPoint x: 1263, endPoint y: 170, distance: 20.5
click at [1263, 228] on div at bounding box center [1262, 236] width 16 height 16
drag, startPoint x: 1258, startPoint y: 167, endPoint x: 1280, endPoint y: 173, distance: 22.5
click at [1280, 215] on div at bounding box center [1252, 236] width 127 height 42
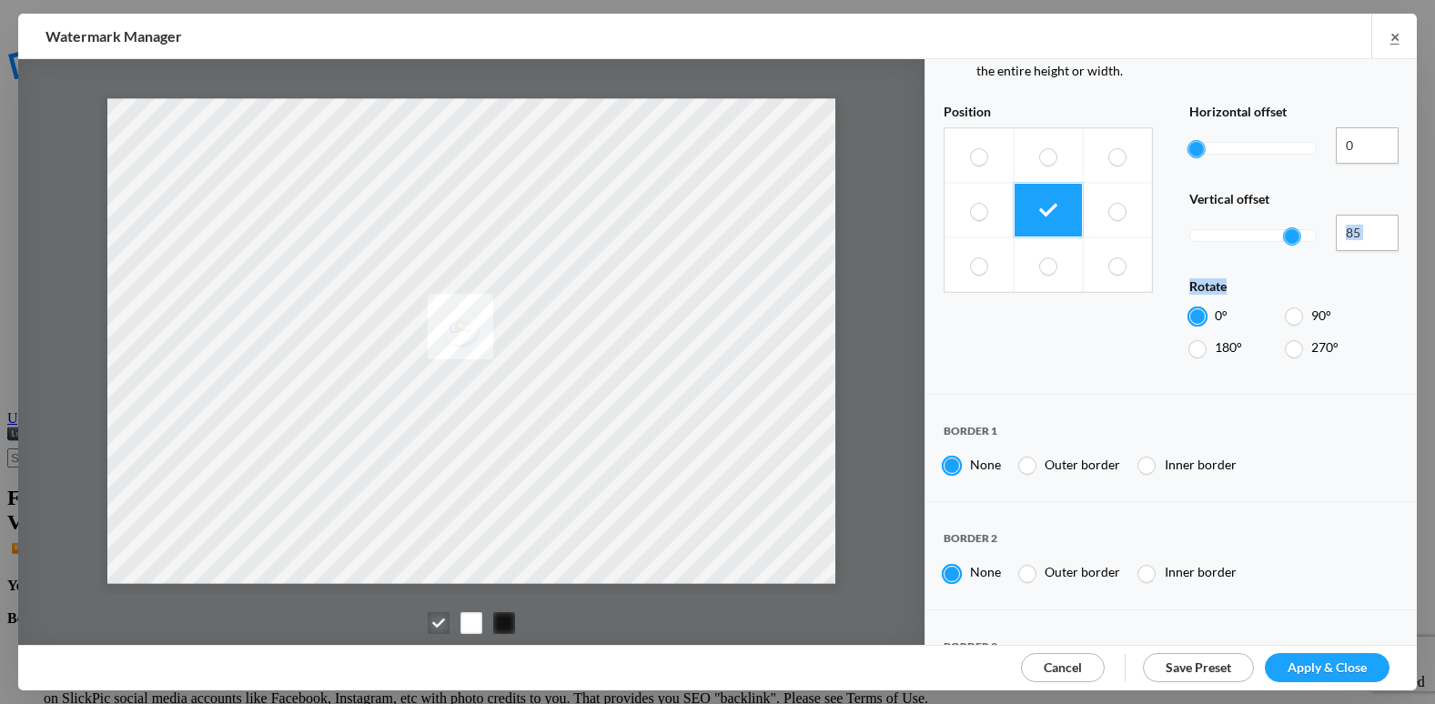
type input "86"
drag, startPoint x: 1282, startPoint y: 169, endPoint x: 1295, endPoint y: 172, distance: 13.0
click at [1295, 227] on div at bounding box center [1304, 236] width 18 height 18
click at [1330, 653] on link "Apply & Close" at bounding box center [1327, 667] width 125 height 29
